Goal: Ask a question

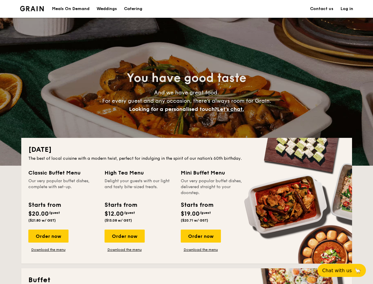
click at [186, 142] on div "[DATE] The best of local cuisine with a modern twist, perfect for indulging in …" at bounding box center [186, 201] width 331 height 126
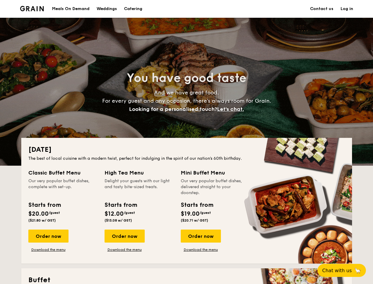
click at [347, 9] on link "Log in" at bounding box center [347, 9] width 13 height 18
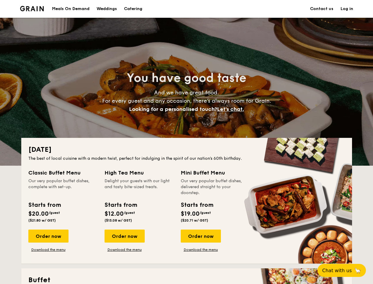
click at [232, 109] on span "Let's chat." at bounding box center [230, 109] width 27 height 6
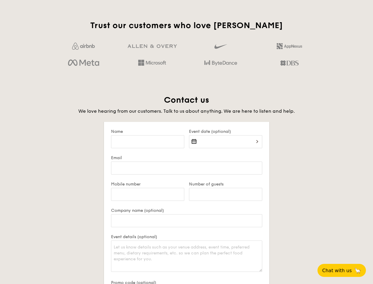
click at [345, 270] on span "Chat with us" at bounding box center [337, 270] width 30 height 6
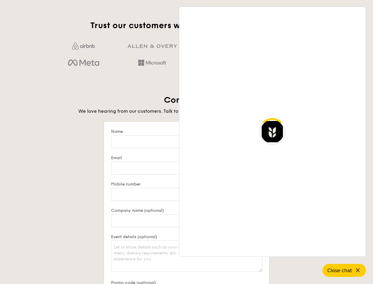
scroll to position [1144, 0]
